Goal: Task Accomplishment & Management: Manage account settings

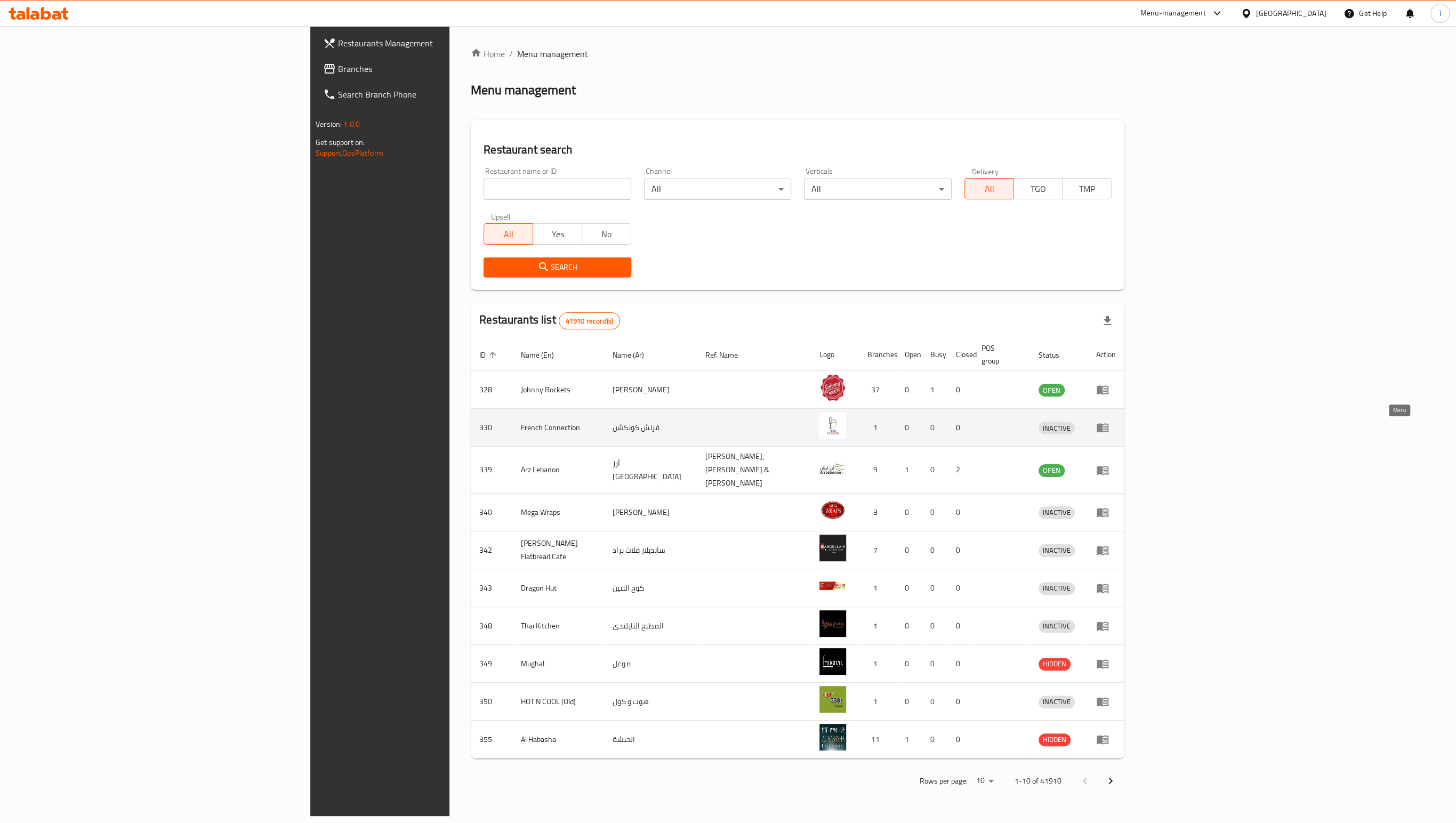
click at [1109, 434] on icon "enhanced table" at bounding box center [1102, 427] width 13 height 13
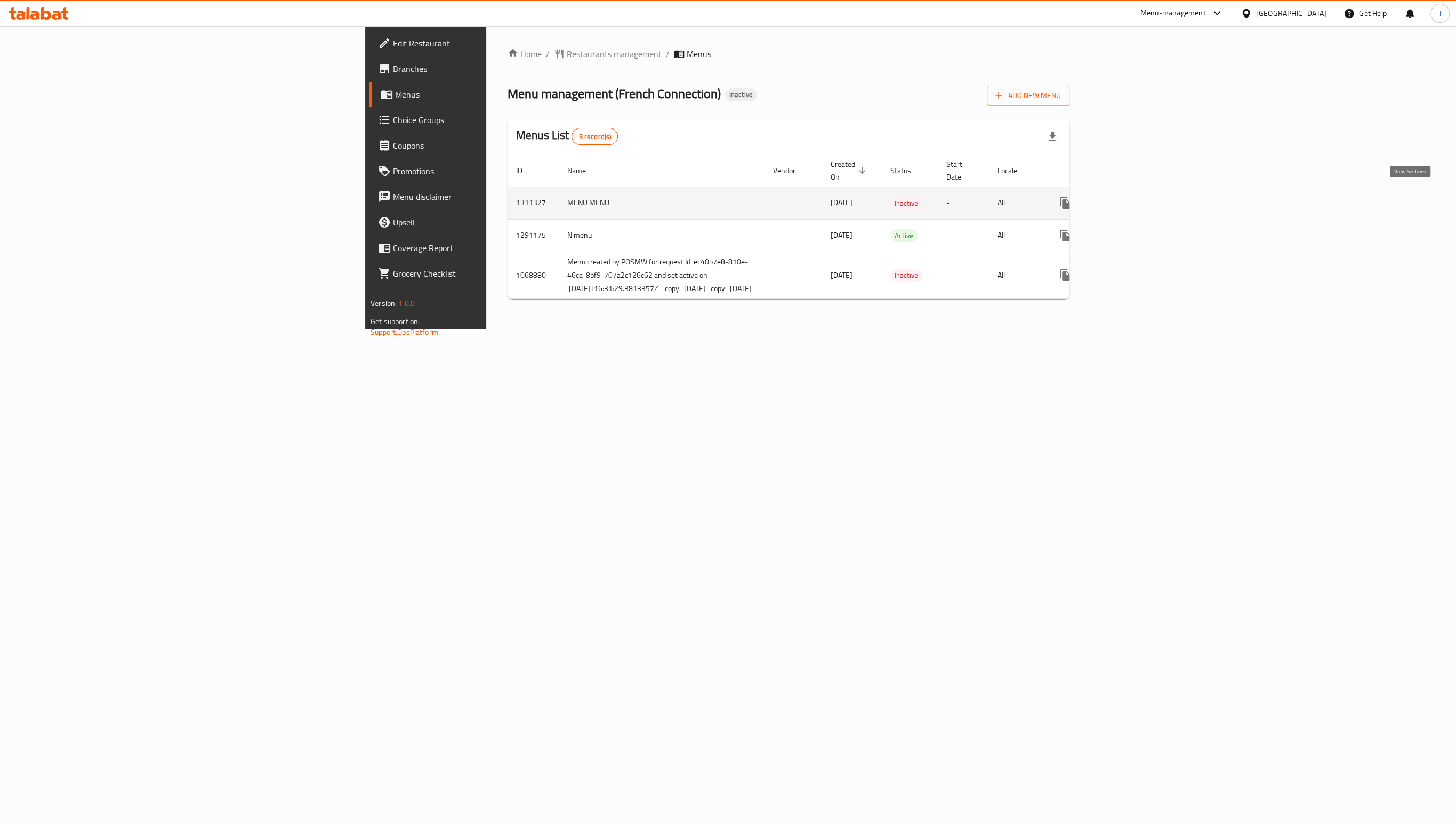
click at [1148, 199] on icon "enhanced table" at bounding box center [1142, 203] width 13 height 13
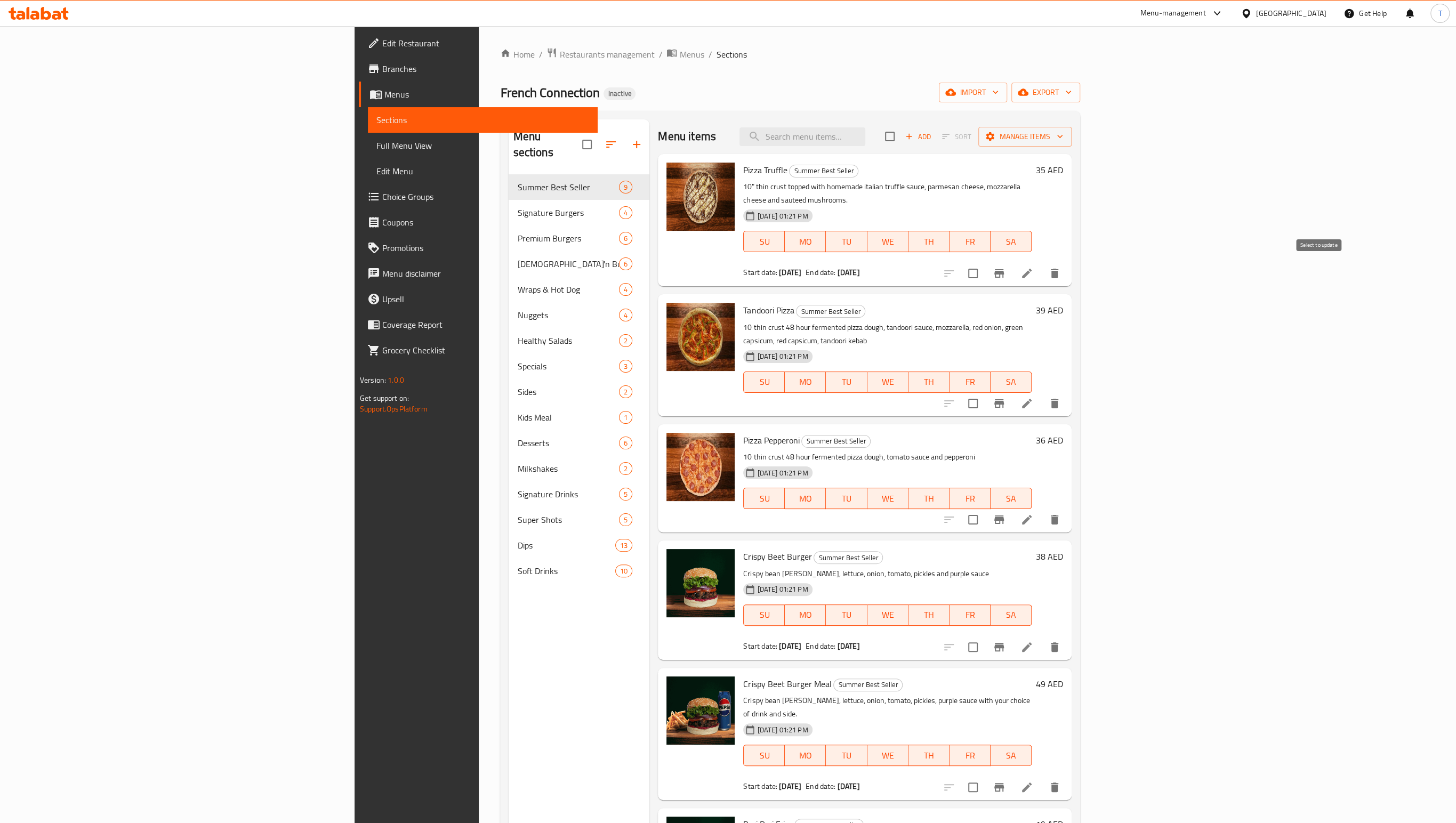
click at [984, 275] on input "checkbox" at bounding box center [973, 274] width 23 height 23
checkbox input "true"
click at [1063, 143] on span "Manage items" at bounding box center [1025, 137] width 76 height 13
click at [1411, 174] on span "Copy items" at bounding box center [1387, 168] width 68 height 13
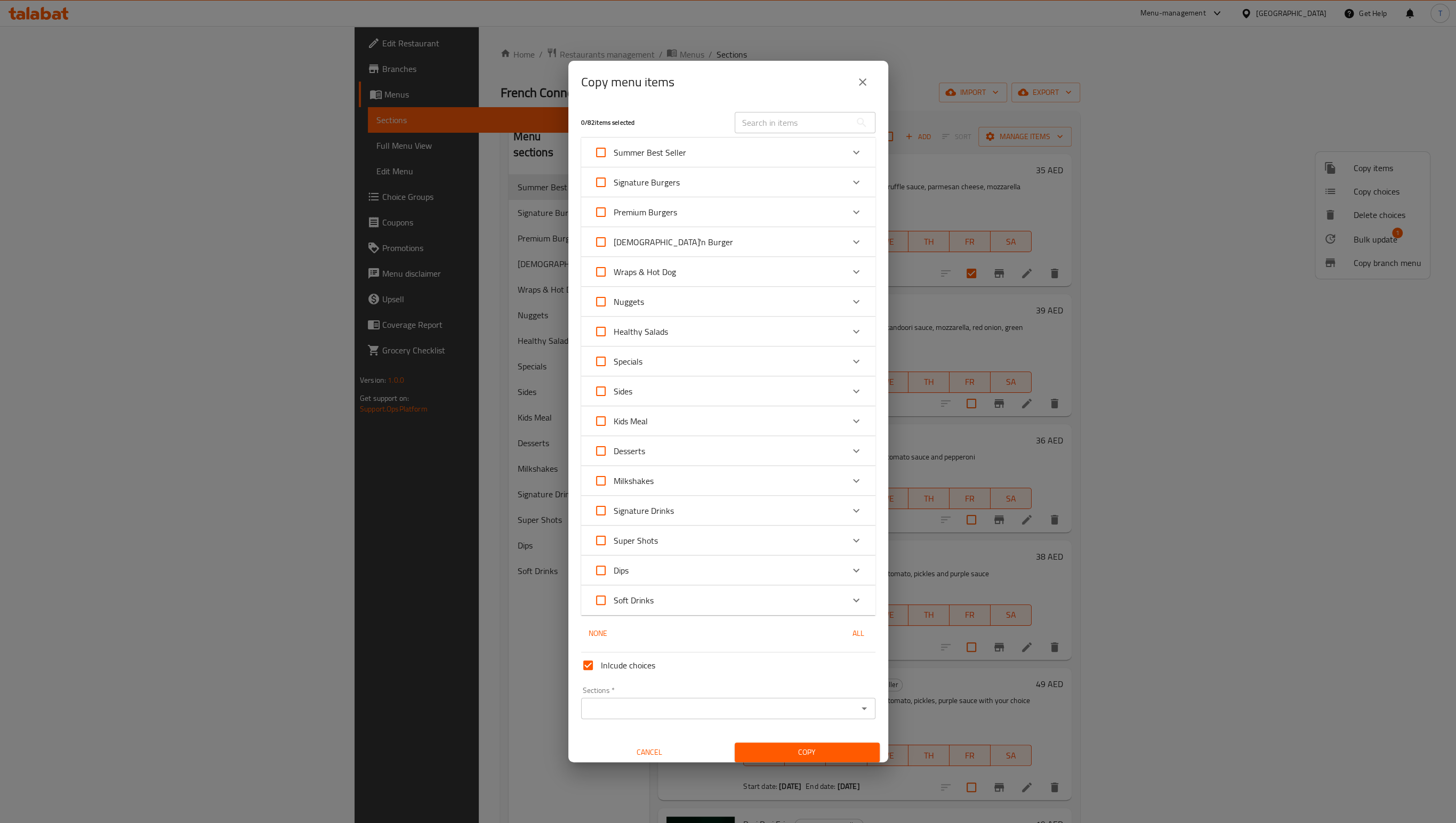
click at [599, 422] on input "Kids Meal" at bounding box center [601, 421] width 26 height 26
checkbox input "true"
click at [817, 753] on span "Copy" at bounding box center [807, 745] width 128 height 13
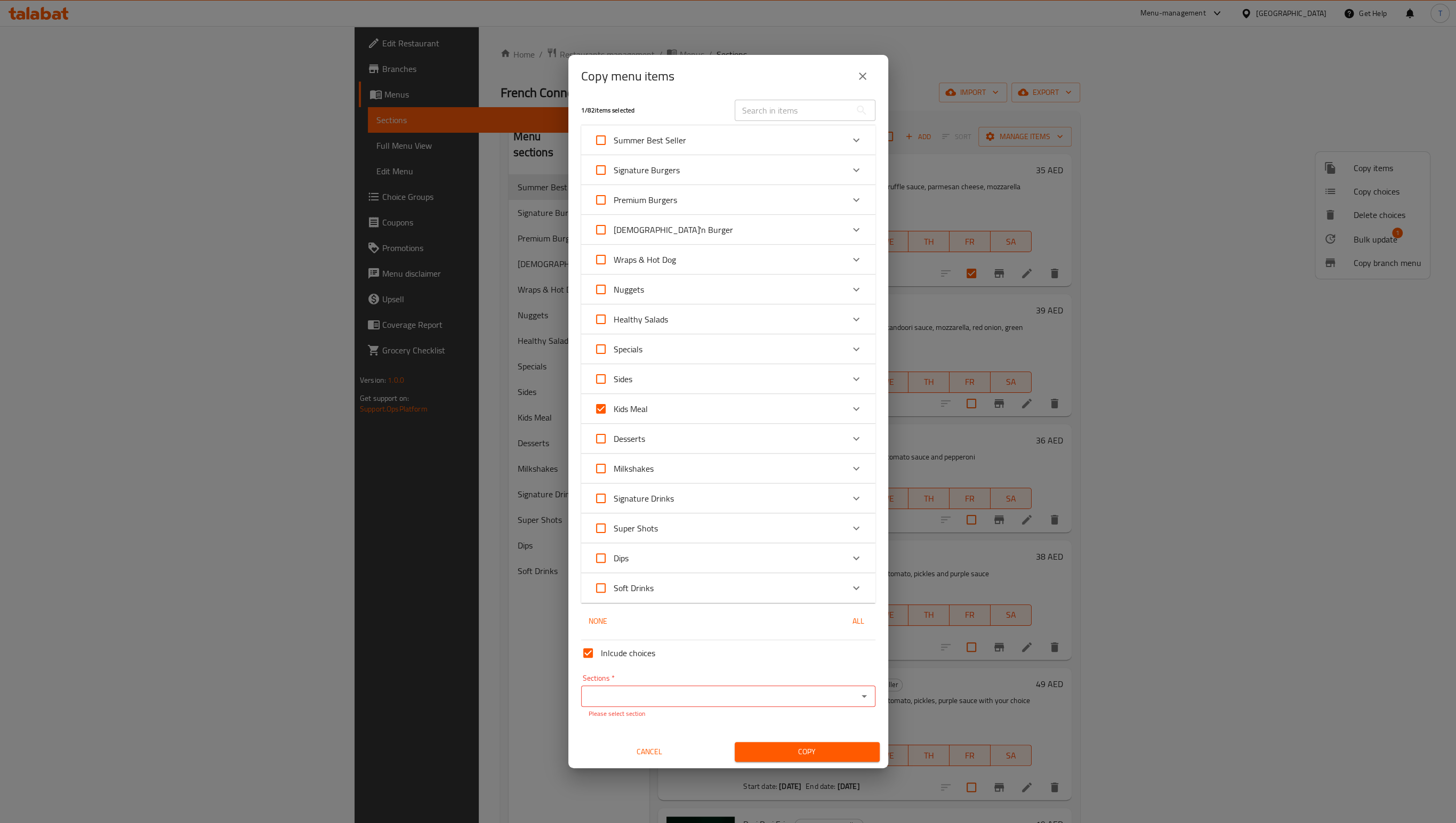
click at [771, 703] on input "Sections   *" at bounding box center [720, 696] width 270 height 15
click at [718, 545] on li "Sides" at bounding box center [728, 537] width 295 height 19
type input "Sides"
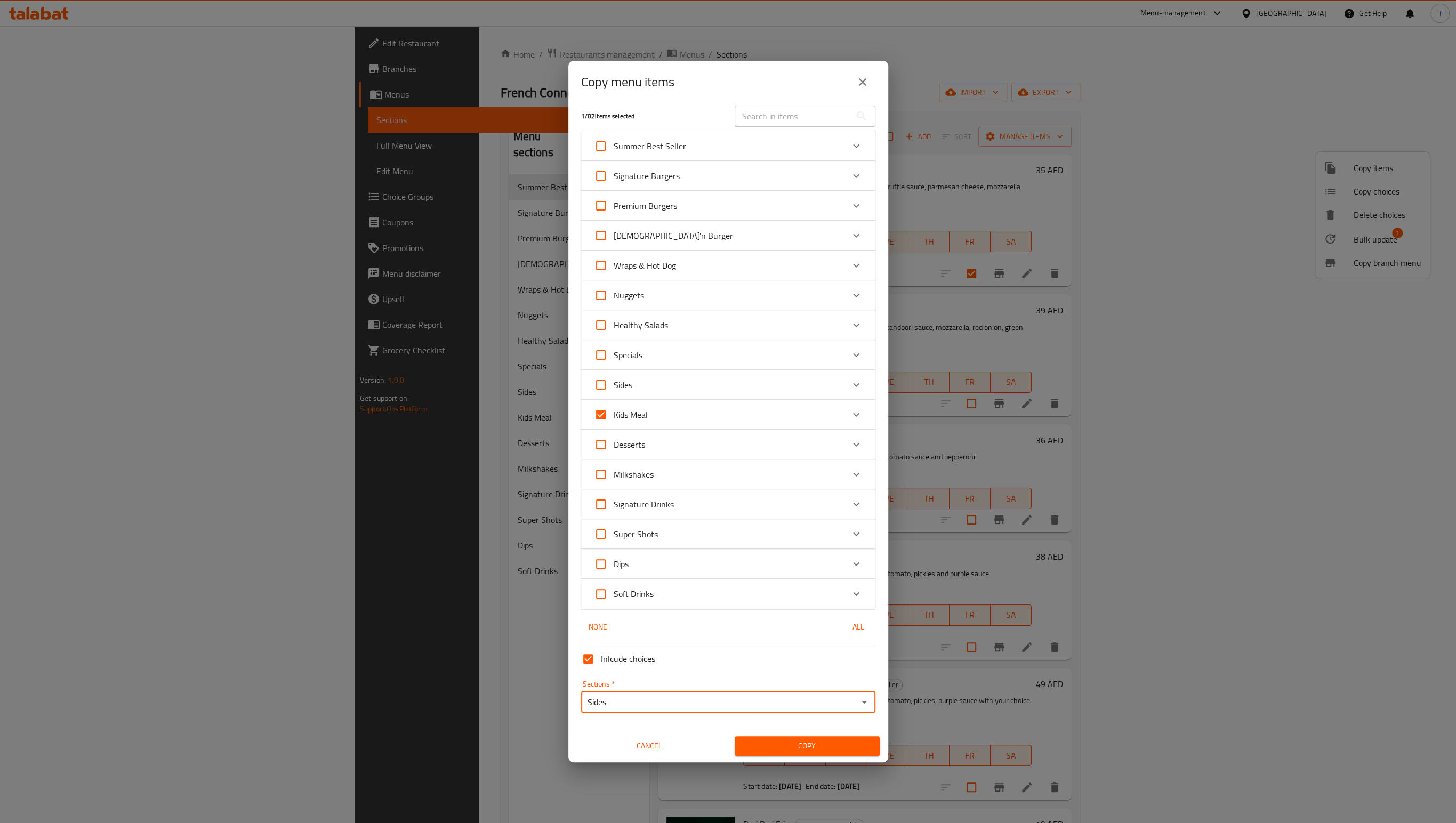
click at [650, 753] on span "Cancel" at bounding box center [649, 745] width 137 height 13
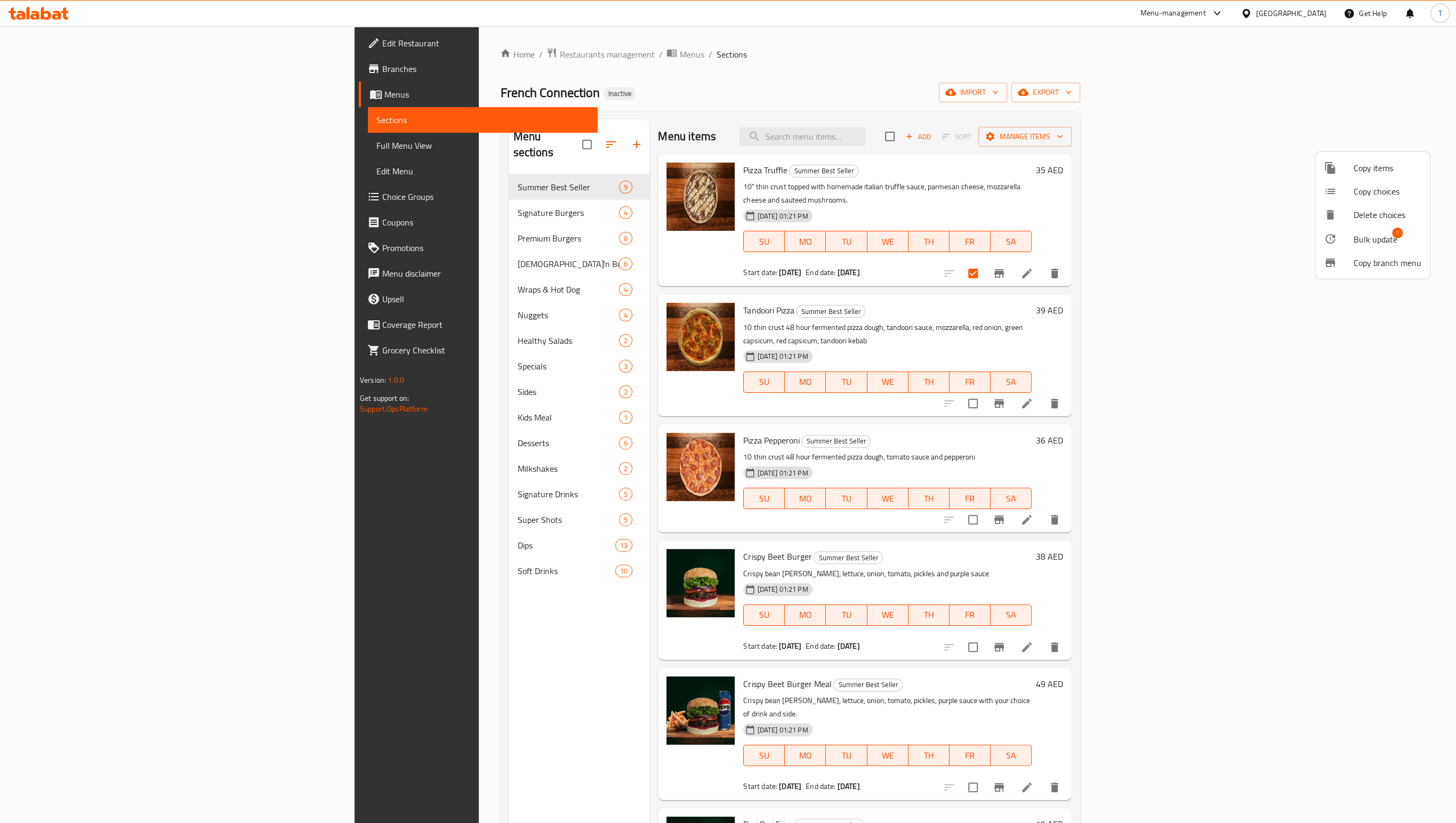
click at [1280, 168] on div at bounding box center [728, 411] width 1456 height 823
click at [1063, 143] on span "Manage items" at bounding box center [1025, 137] width 76 height 13
click at [1377, 170] on span "Copy items" at bounding box center [1387, 168] width 68 height 13
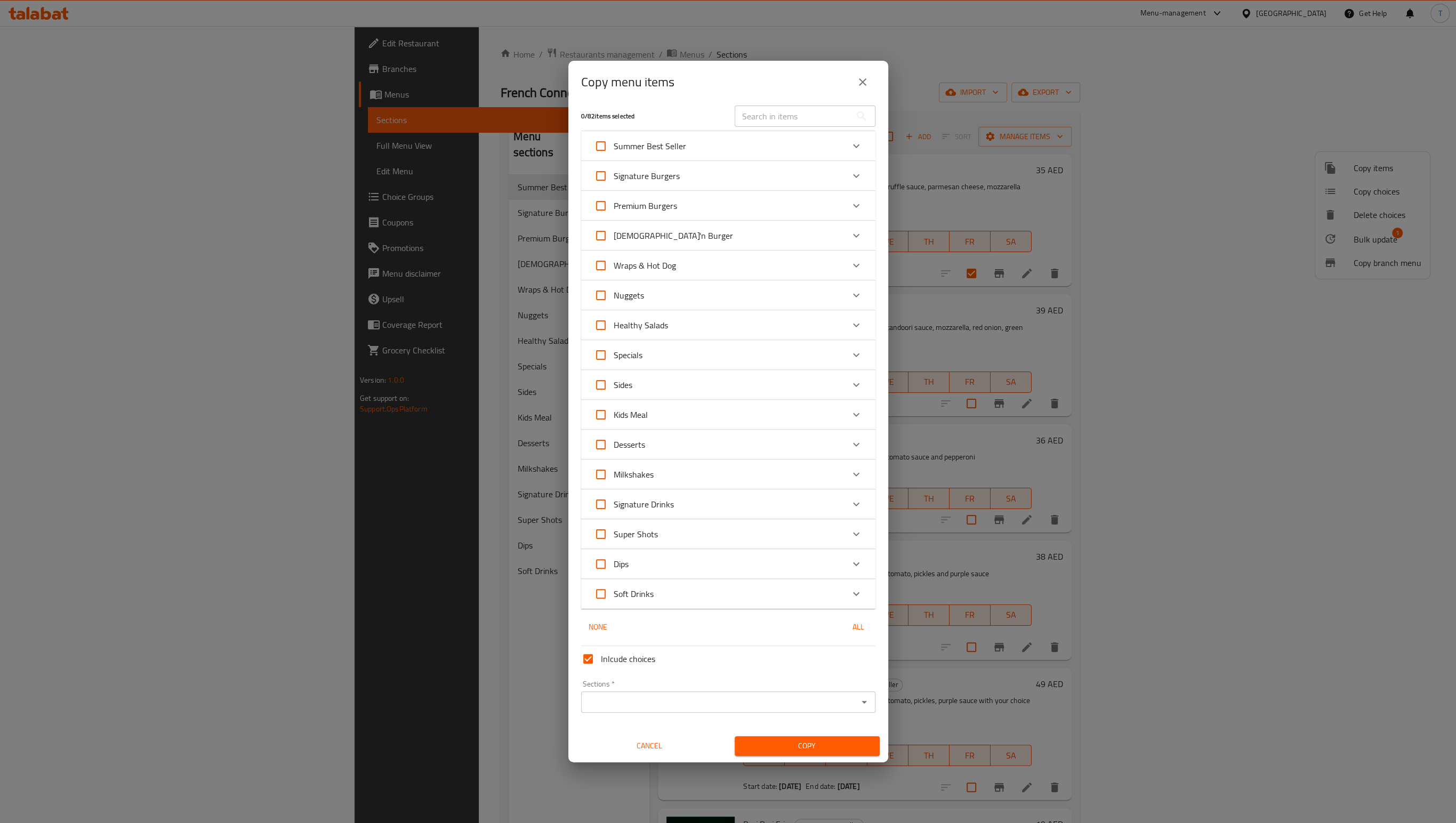
click at [708, 710] on input "Sections   *" at bounding box center [720, 702] width 270 height 15
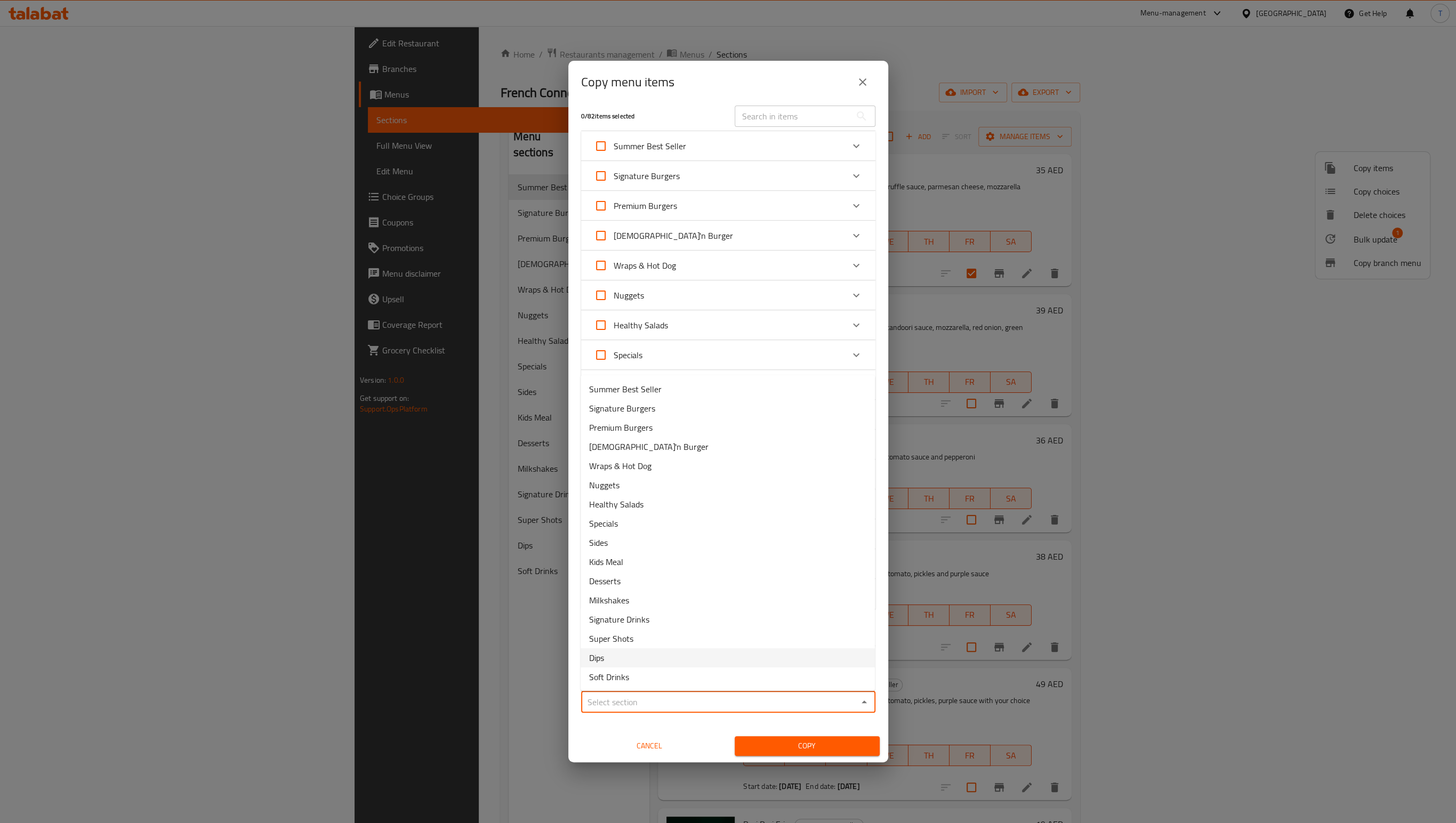
click at [666, 668] on li "Dips" at bounding box center [728, 658] width 295 height 19
type input "Dips"
click at [783, 753] on span "Copy" at bounding box center [807, 745] width 128 height 13
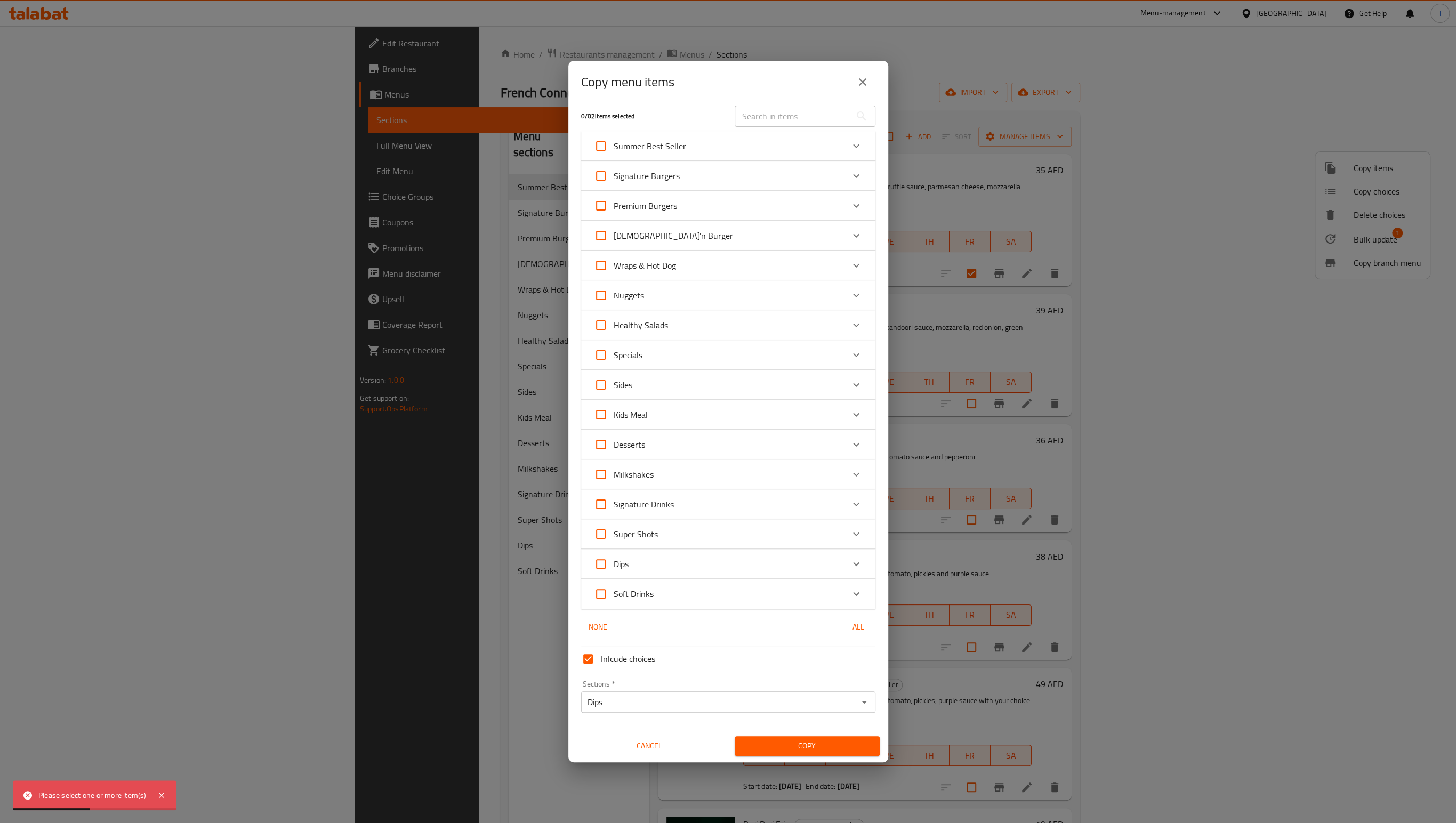
scroll to position [0, 0]
click at [725, 140] on div "Summer Best Seller" at bounding box center [719, 153] width 249 height 26
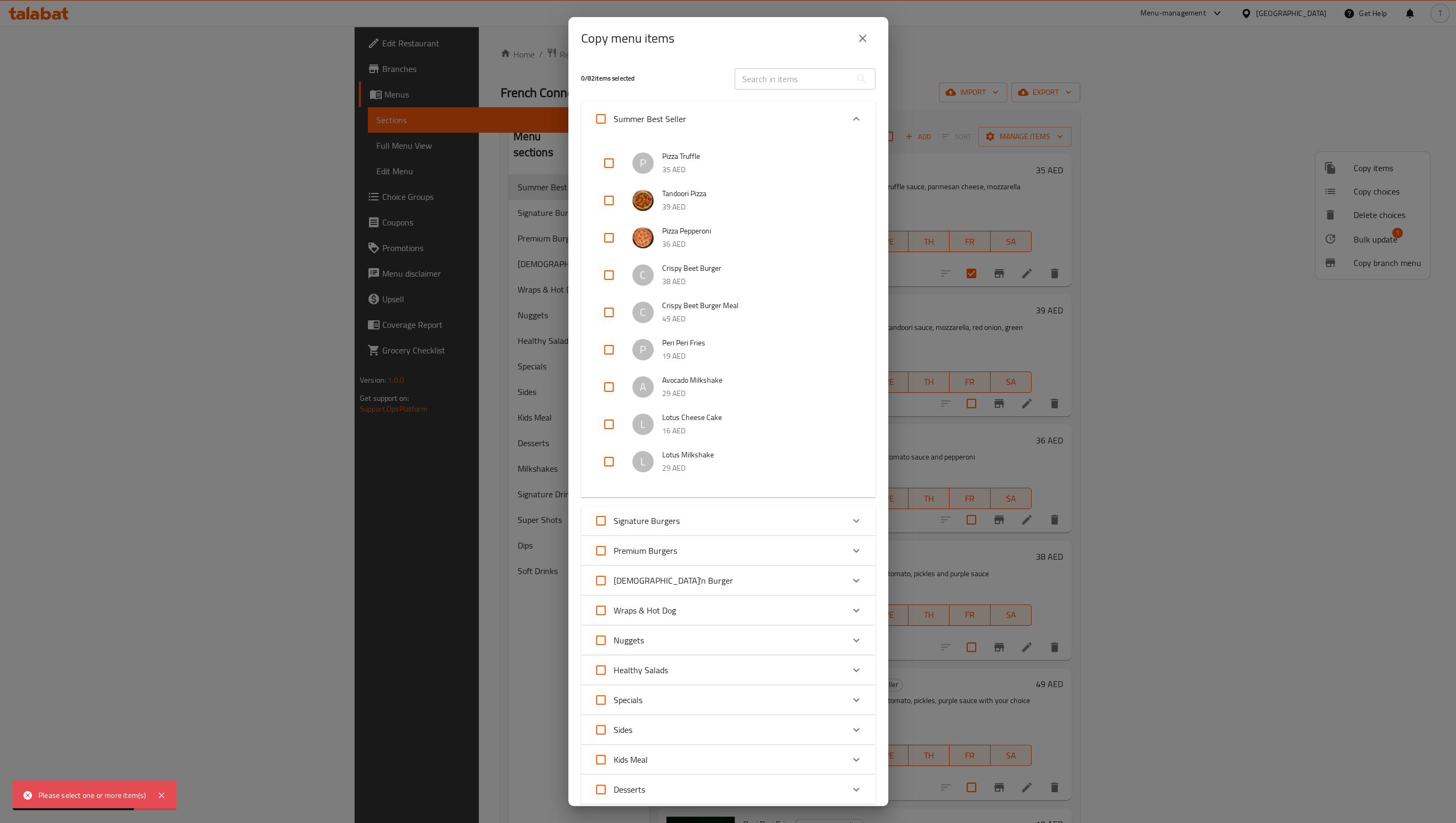
click at [613, 164] on input "checkbox" at bounding box center [609, 163] width 26 height 26
click at [609, 161] on input "checkbox" at bounding box center [609, 163] width 26 height 26
checkbox input "false"
click at [606, 213] on input "checkbox" at bounding box center [609, 201] width 26 height 26
checkbox input "true"
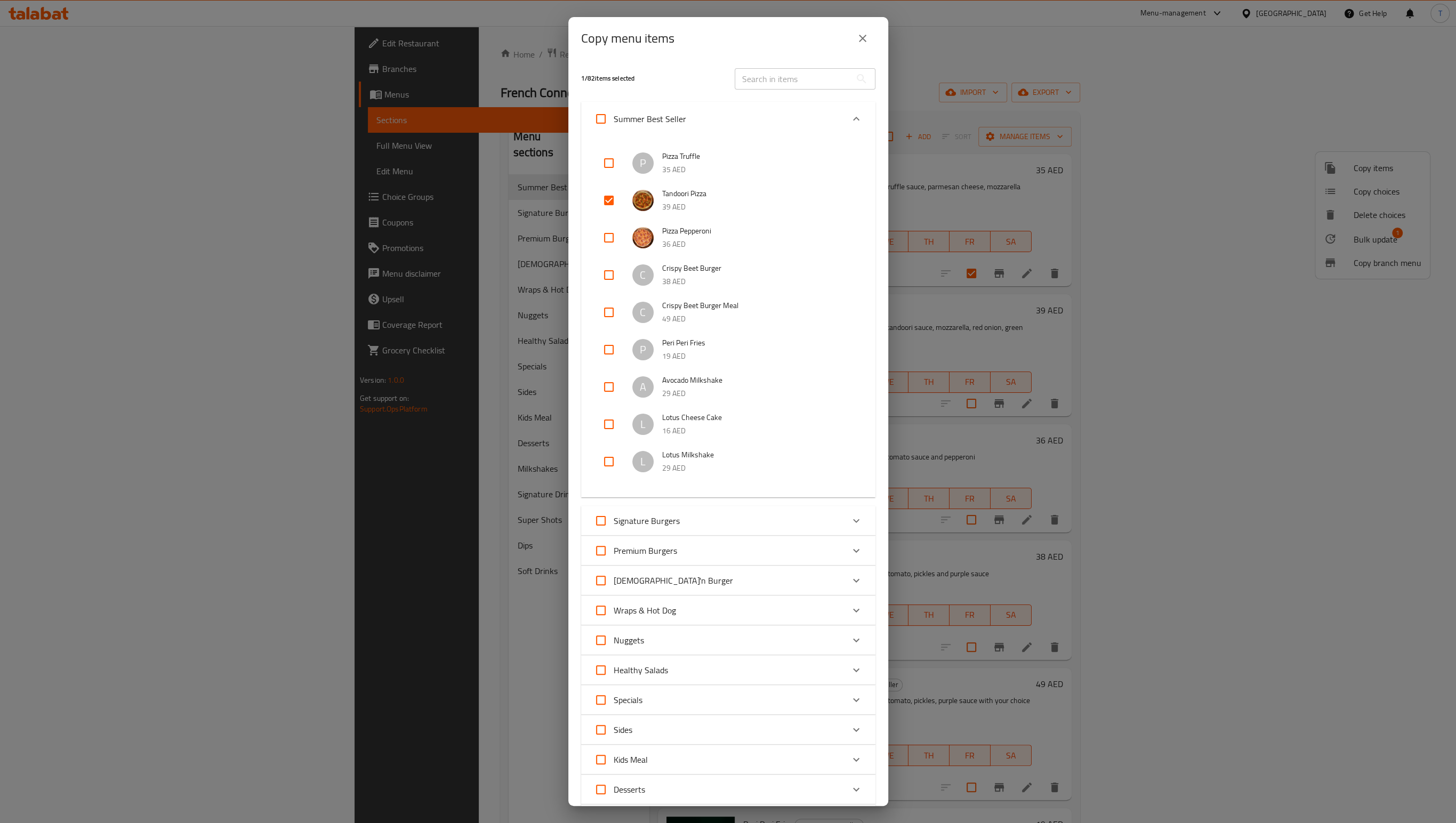
scroll to position [366, 0]
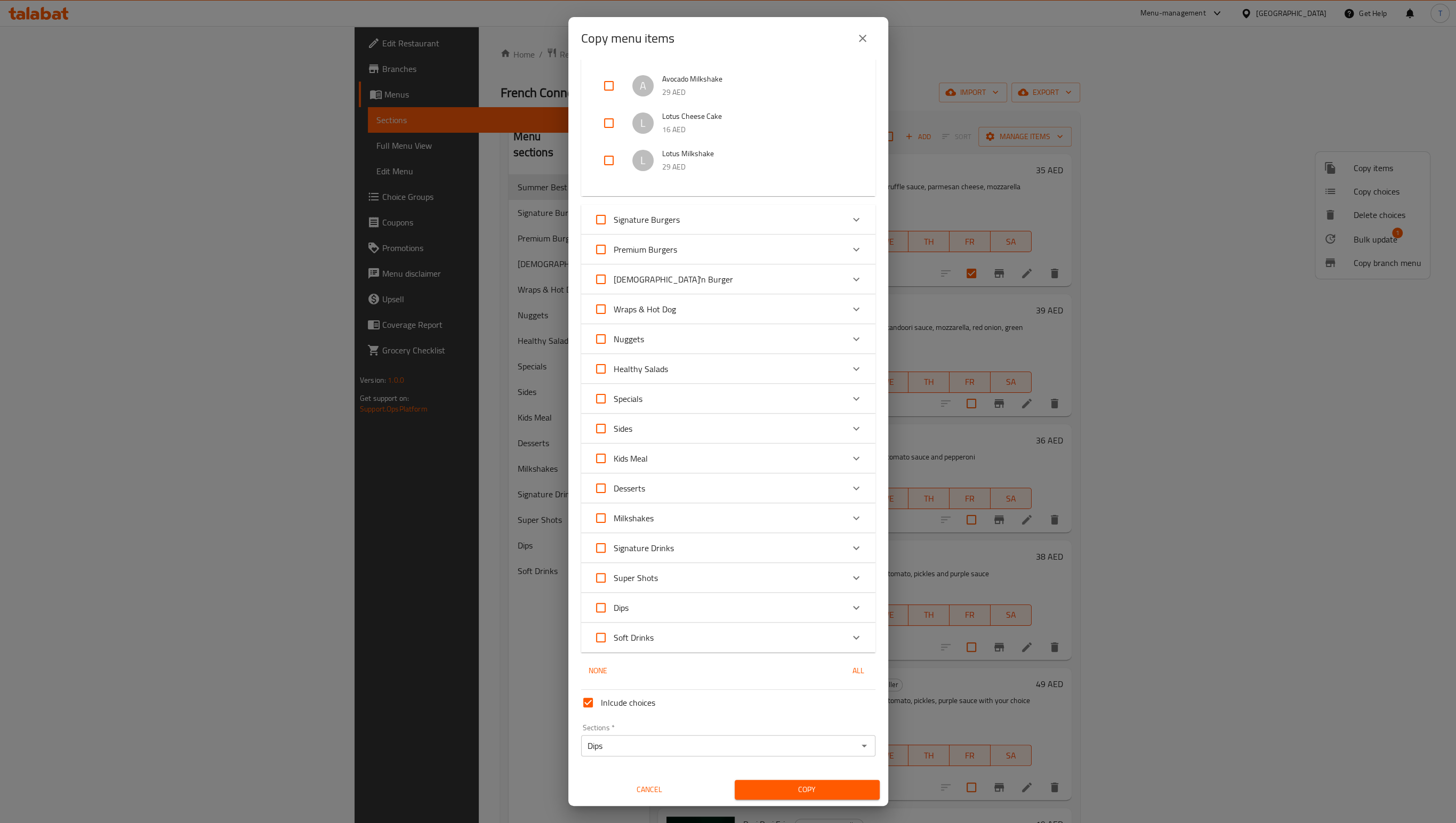
click at [786, 787] on span "Copy" at bounding box center [807, 789] width 128 height 13
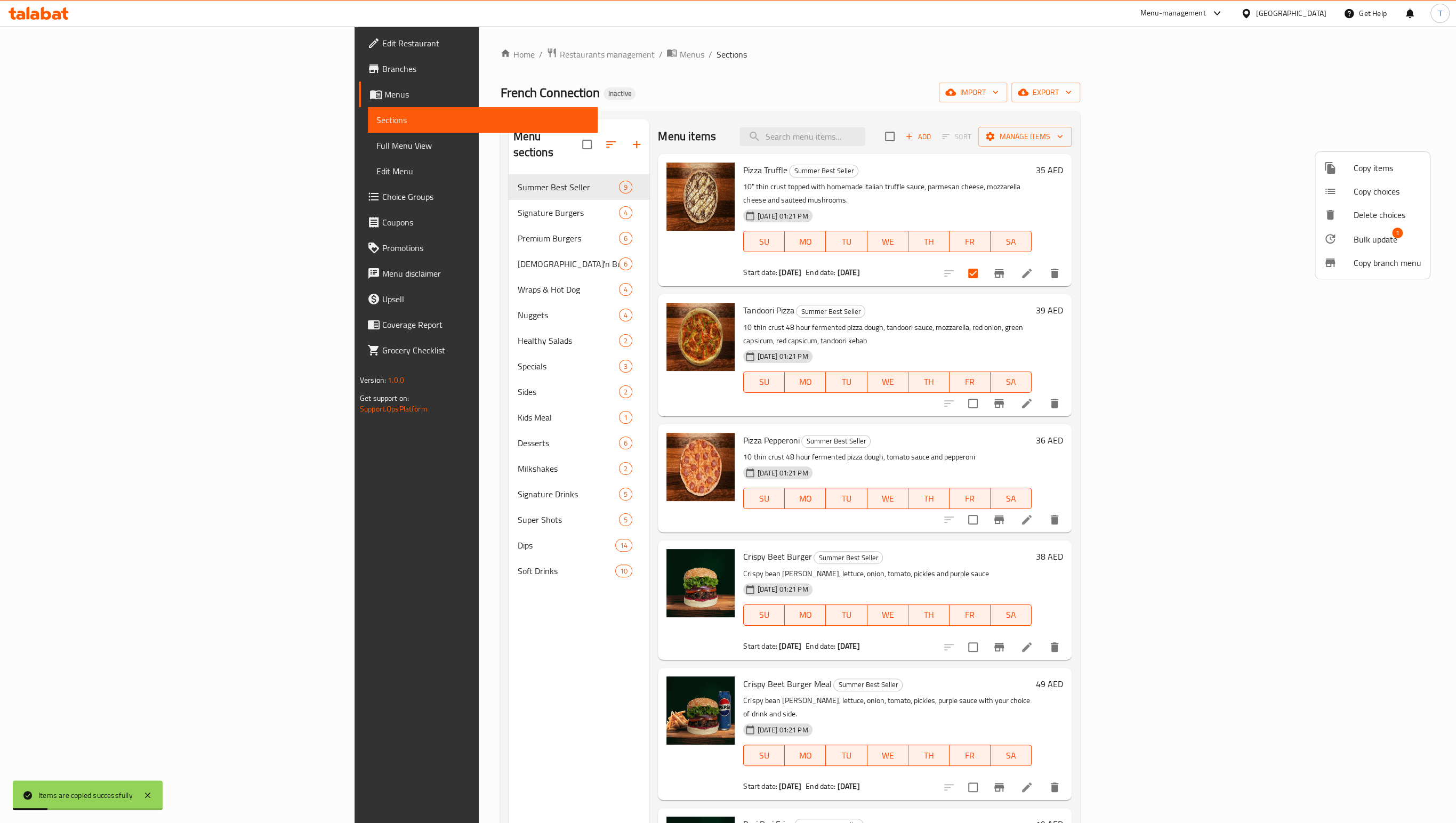
click at [304, 558] on div at bounding box center [728, 411] width 1456 height 823
click at [517, 552] on span "Dips" at bounding box center [566, 545] width 98 height 13
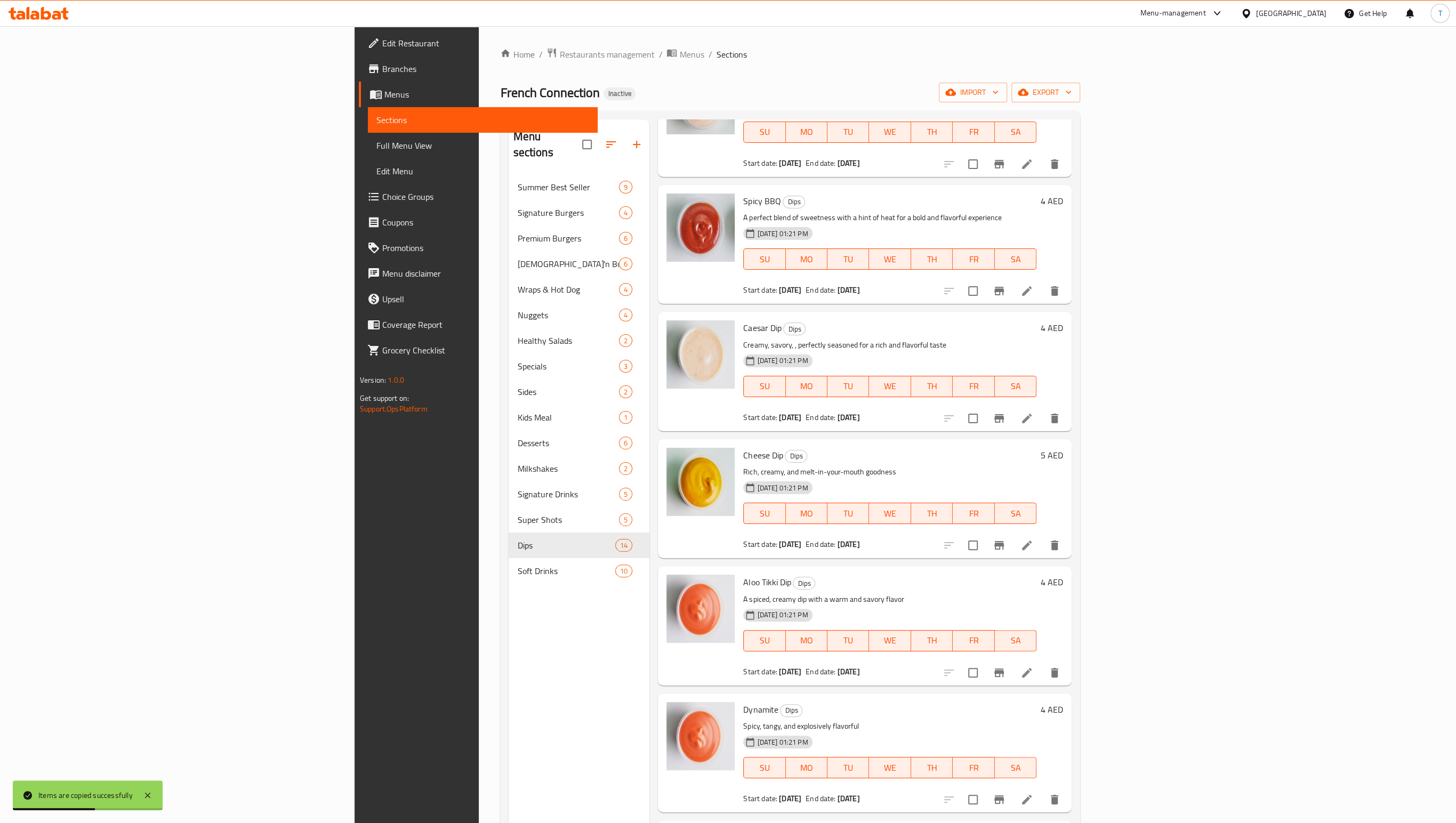
scroll to position [151, 0]
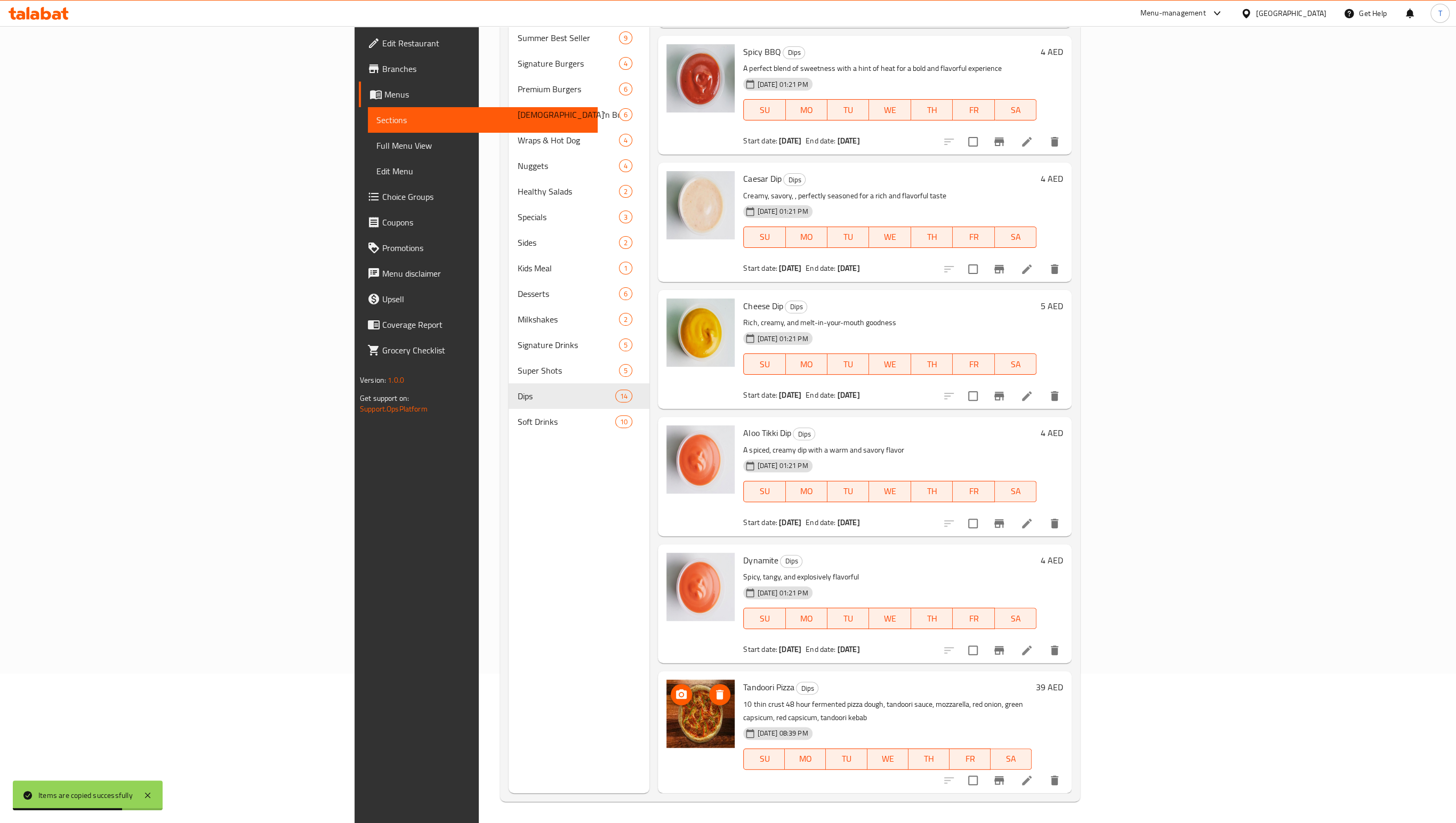
click at [715, 699] on icon "delete image" at bounding box center [719, 694] width 7 height 10
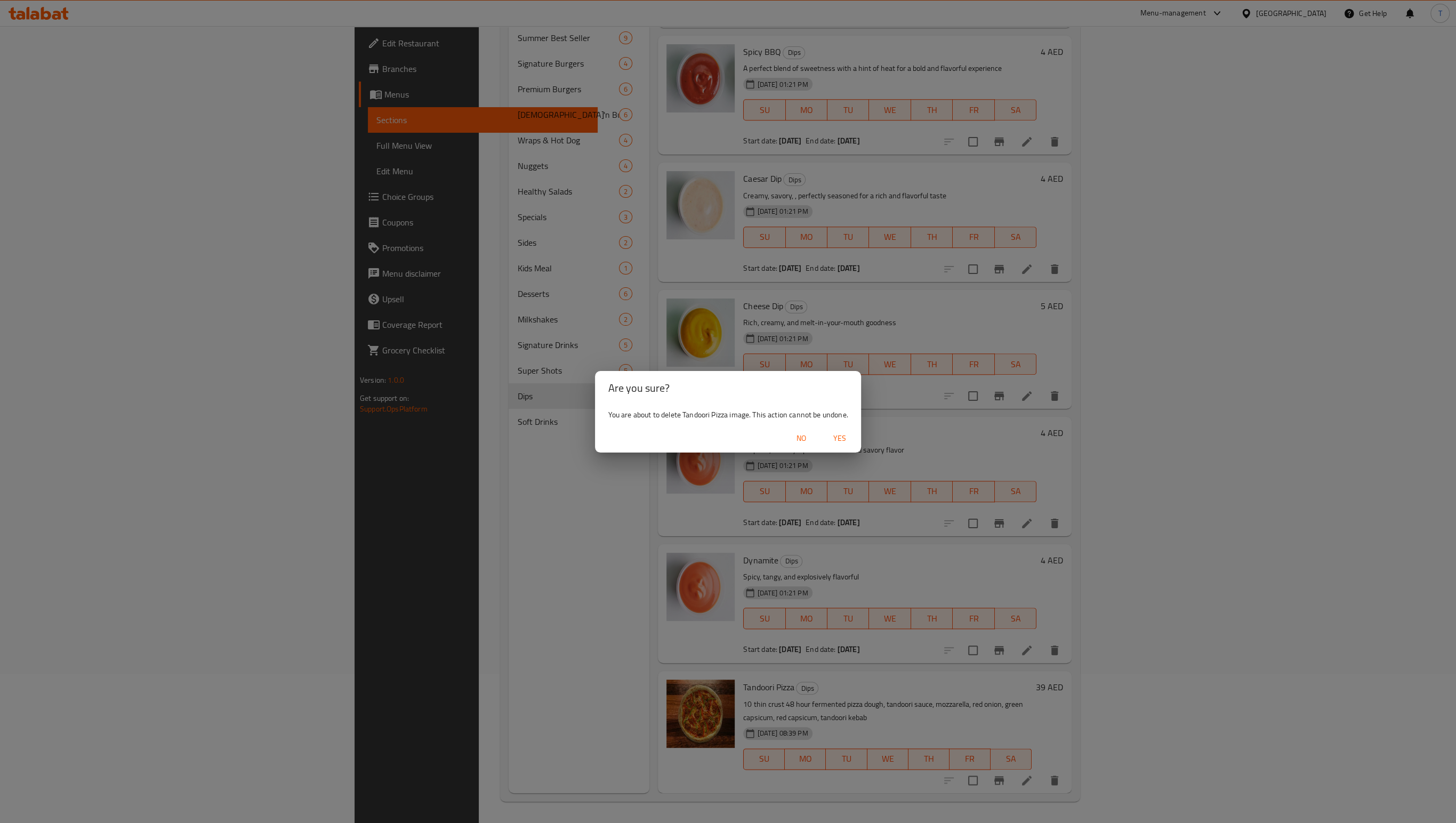
click at [851, 440] on span "Yes" at bounding box center [839, 438] width 26 height 13
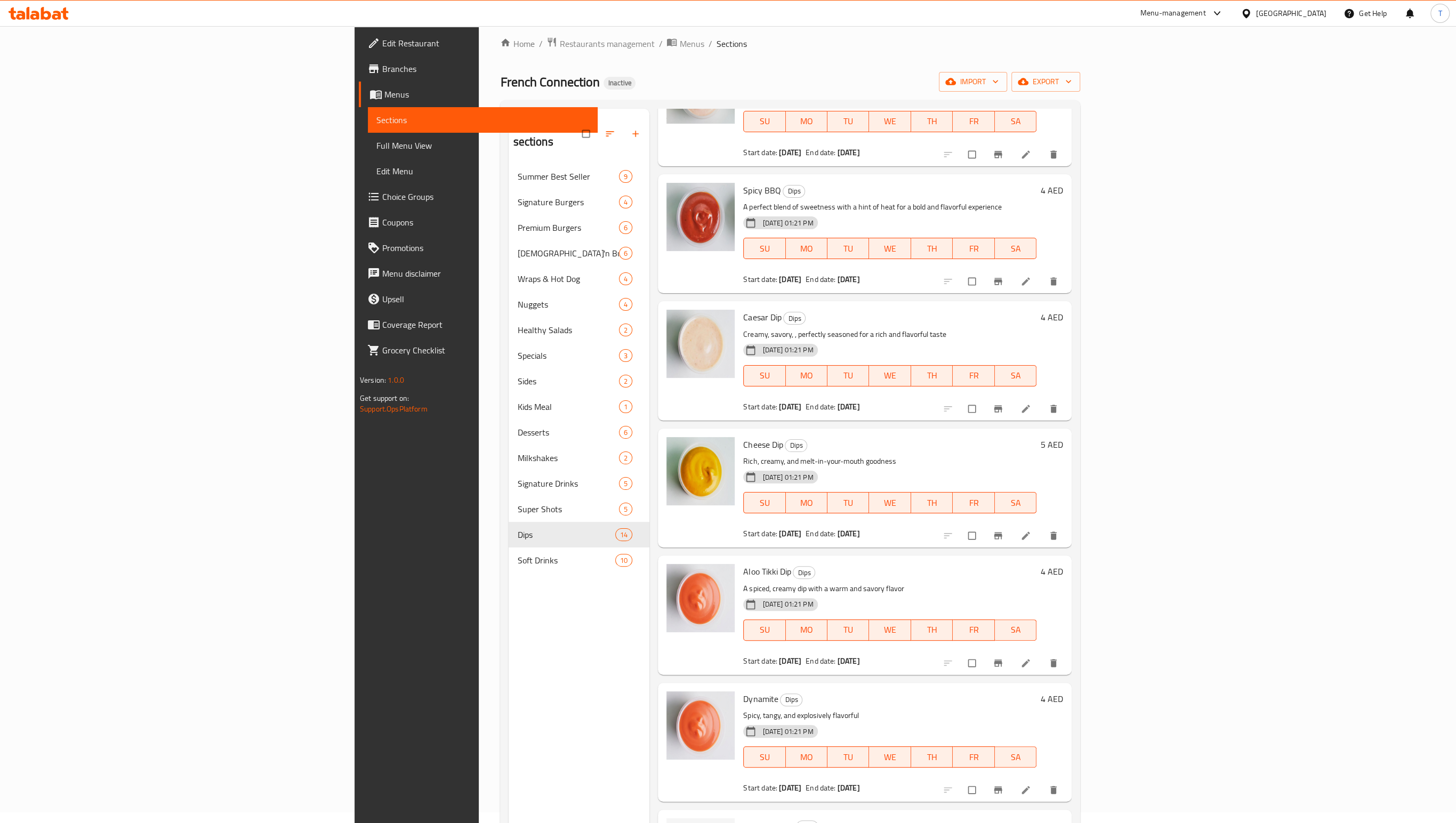
scroll to position [151, 0]
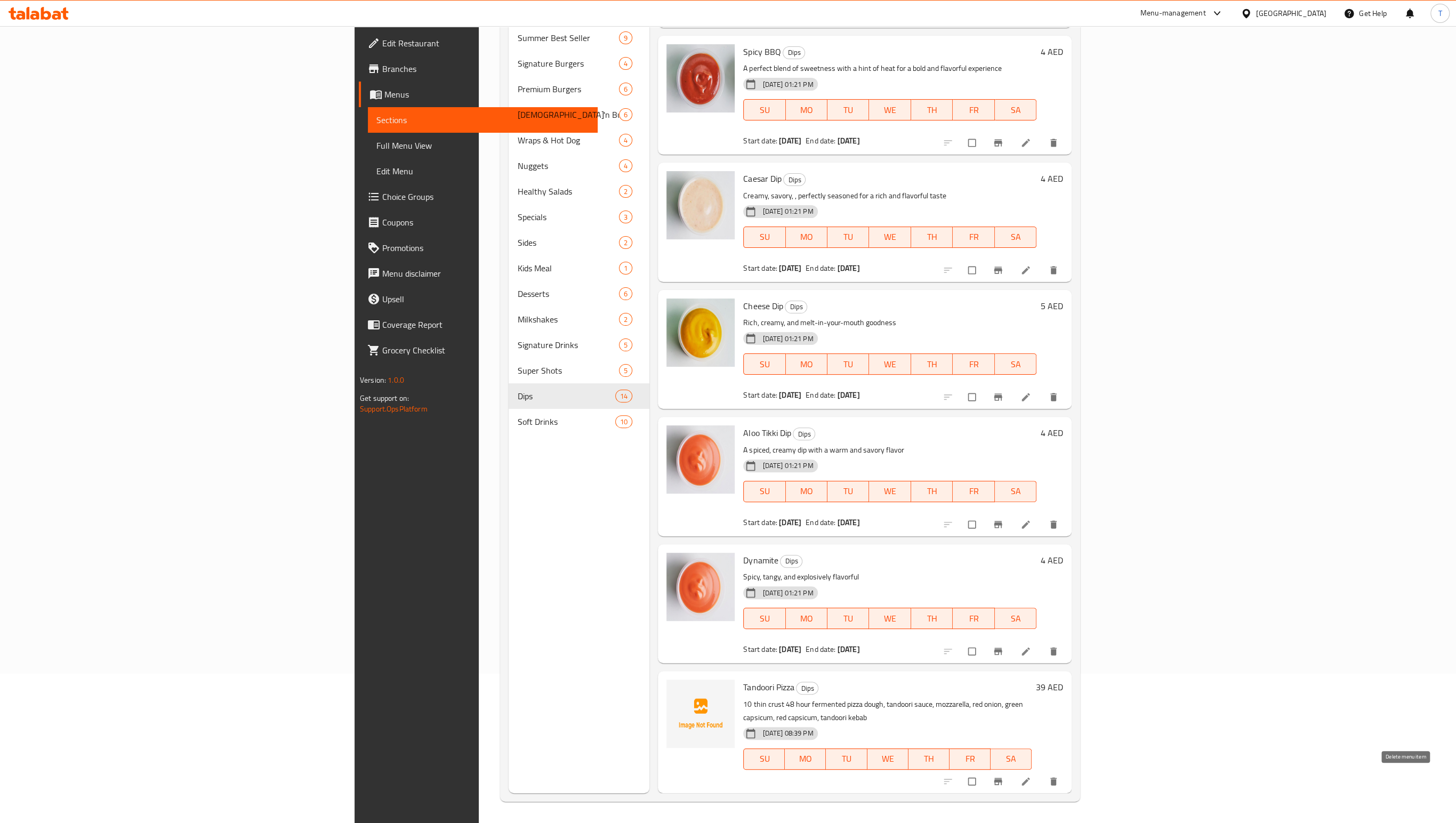
click at [1059, 783] on icon "delete" at bounding box center [1053, 781] width 11 height 11
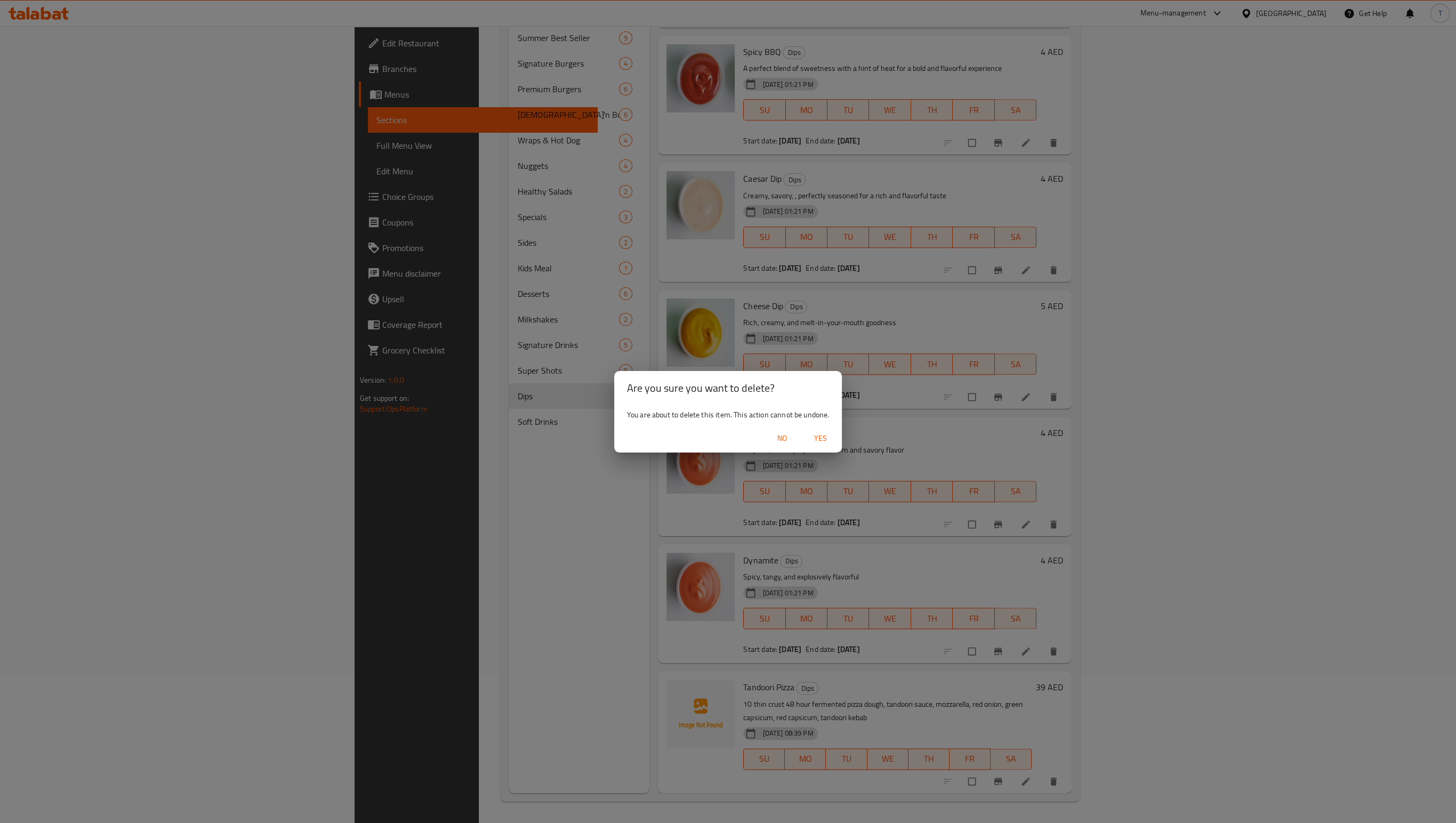
click at [833, 443] on span "Yes" at bounding box center [821, 438] width 26 height 13
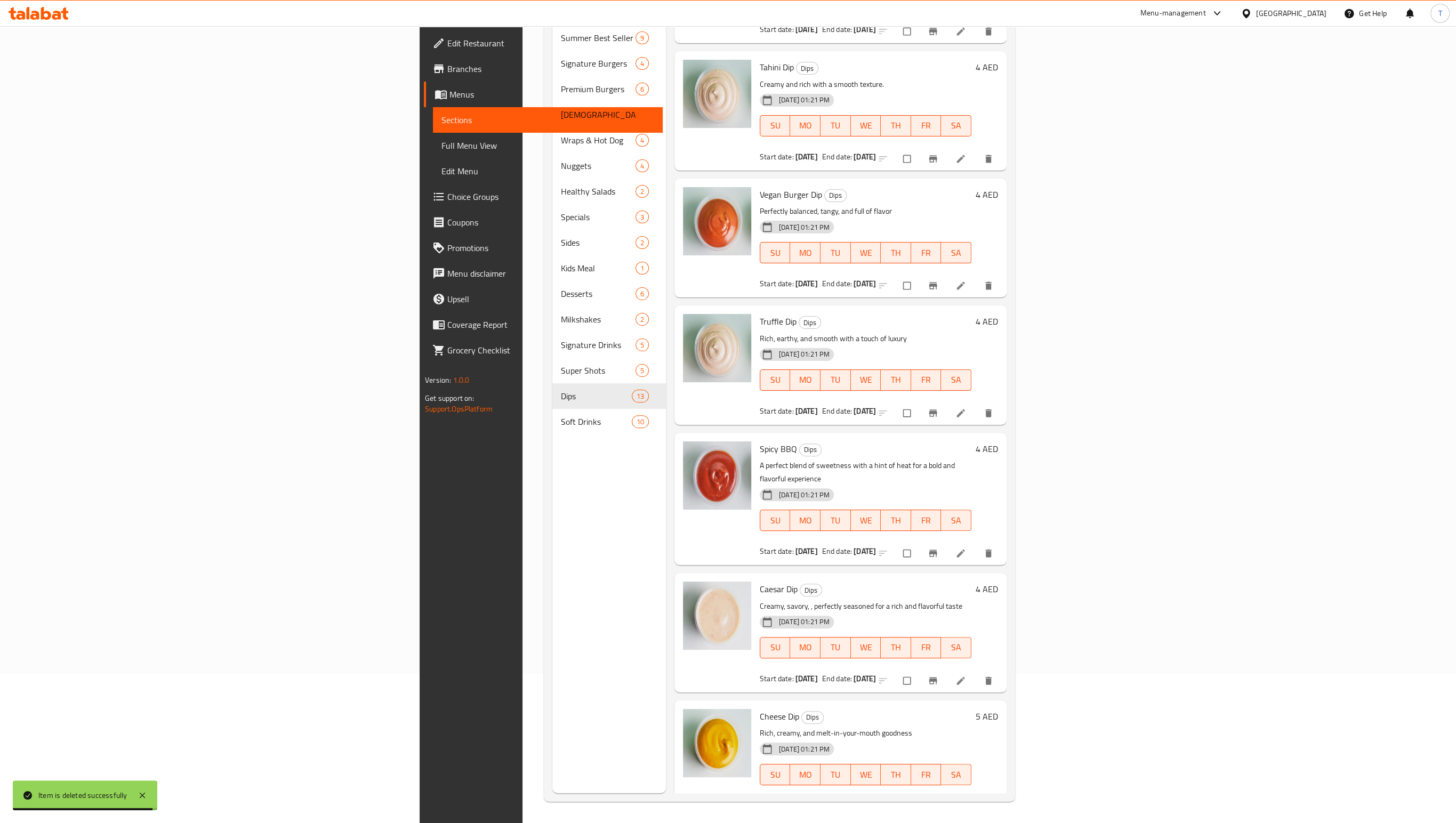
scroll to position [0, 0]
